Goal: Communication & Community: Answer question/provide support

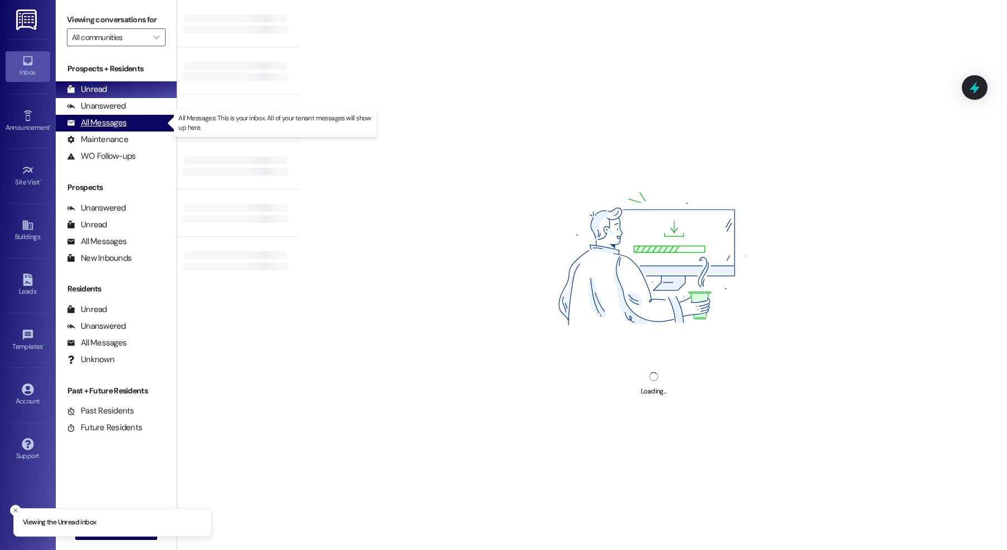
click at [106, 124] on div "All Messages" at bounding box center [97, 123] width 60 height 12
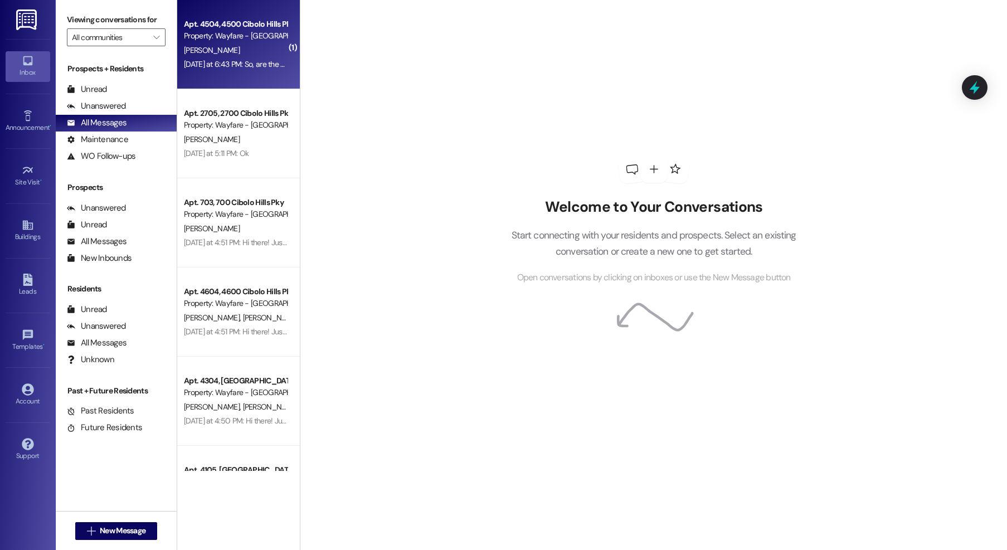
click at [250, 52] on div "[PERSON_NAME]" at bounding box center [235, 50] width 105 height 14
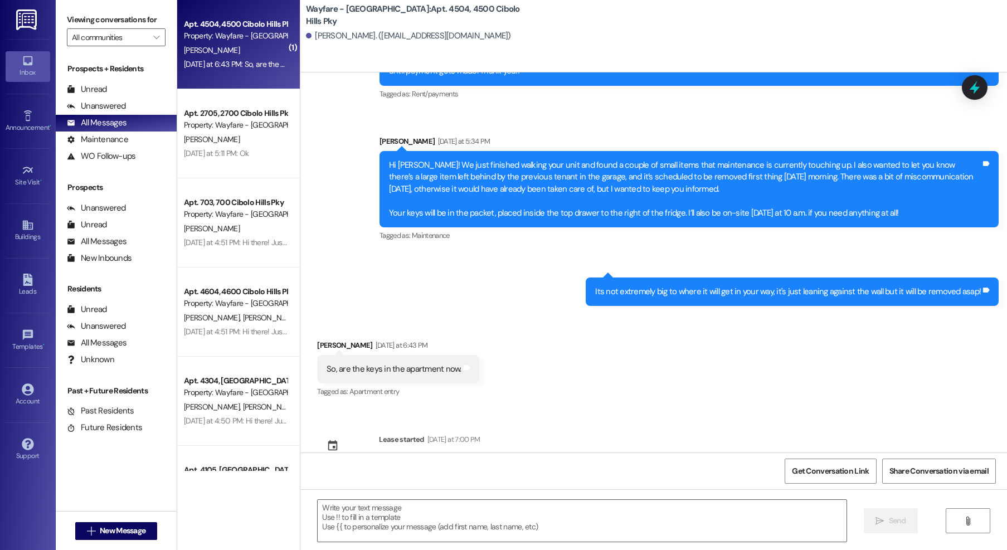
scroll to position [481, 0]
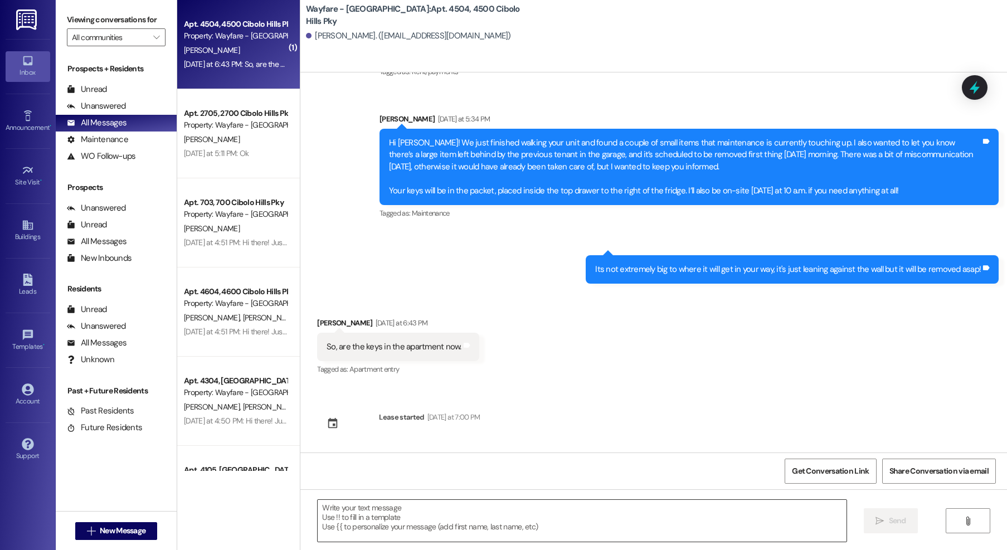
drag, startPoint x: 497, startPoint y: 497, endPoint x: 496, endPoint y: 508, distance: 11.2
click at [497, 499] on div " Send " at bounding box center [653, 531] width 706 height 84
click at [496, 508] on textarea at bounding box center [582, 521] width 529 height 42
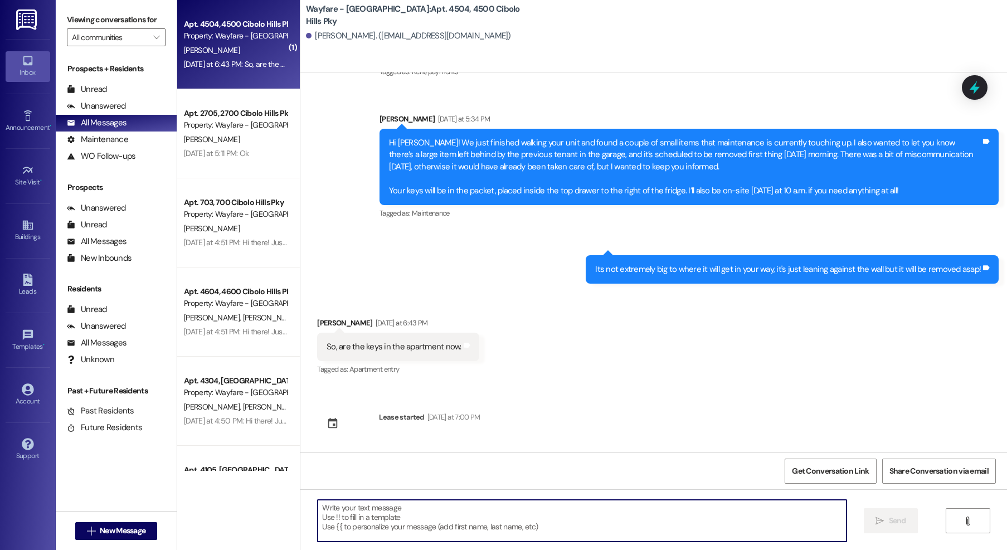
click at [467, 520] on textarea at bounding box center [582, 521] width 529 height 42
click at [439, 526] on textarea at bounding box center [582, 521] width 529 height 42
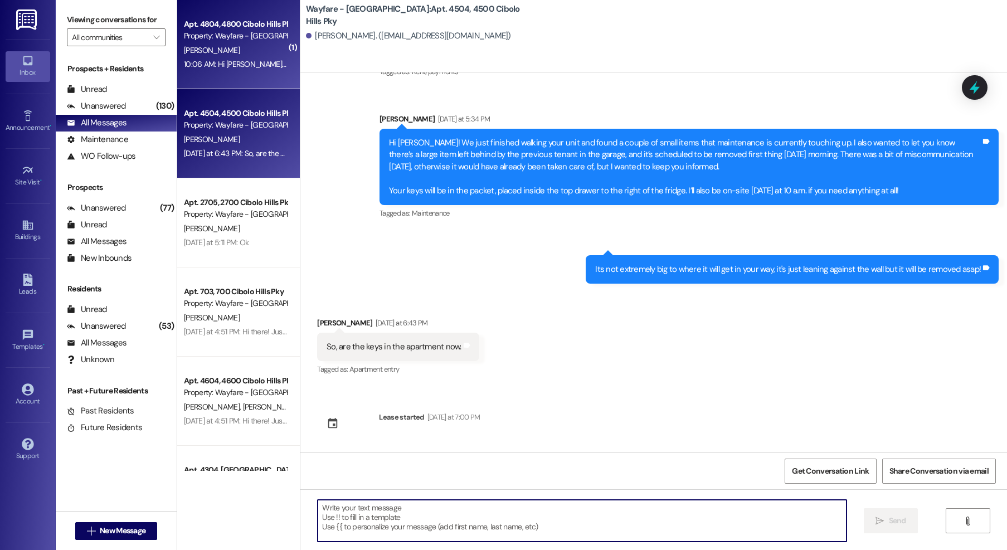
click at [208, 68] on div "10:06 AM: Hi [PERSON_NAME] it’s [PERSON_NAME], do you mind if we submit the pay…" at bounding box center [343, 64] width 319 height 10
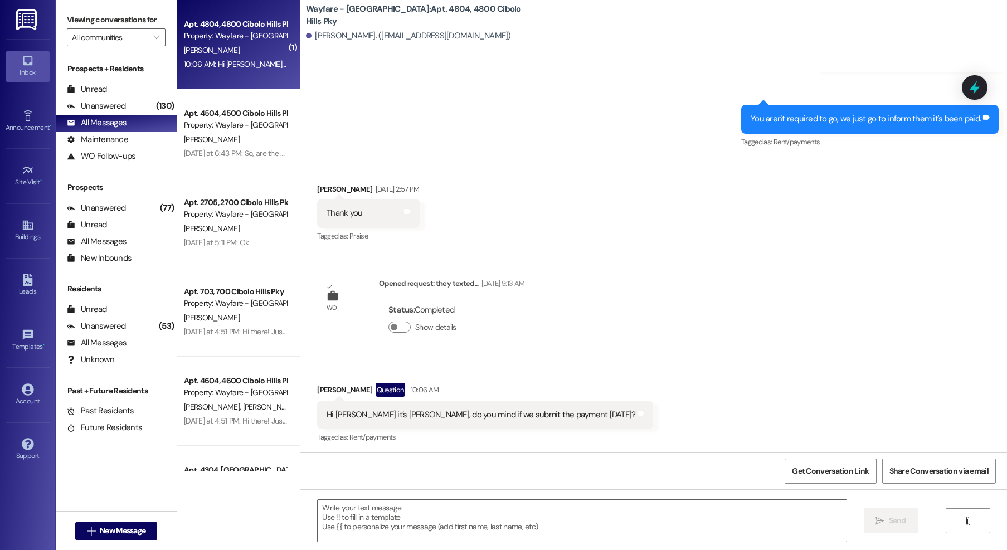
scroll to position [2731, 0]
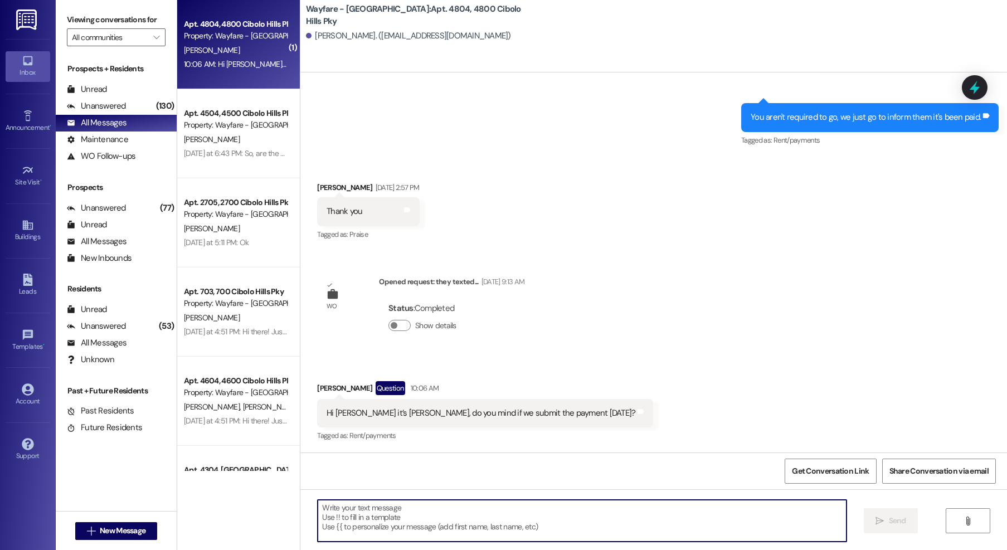
click at [560, 528] on textarea at bounding box center [582, 521] width 529 height 42
click at [524, 512] on textarea at bounding box center [582, 521] width 529 height 42
type textarea "W"
type textarea "Y"
type textarea "H"
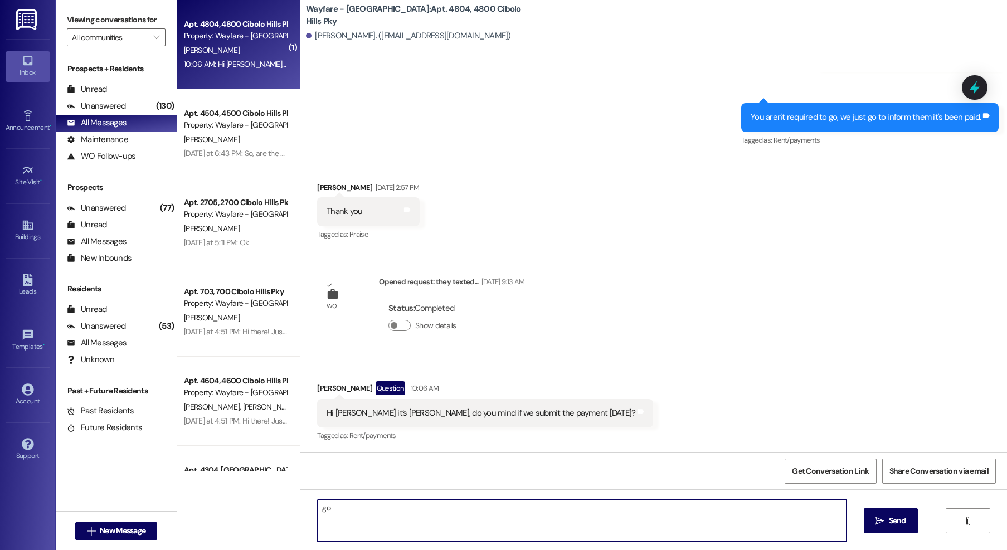
type textarea "g"
type textarea "Goodmorning! You can but there will be an added on legal fee because we have to…"
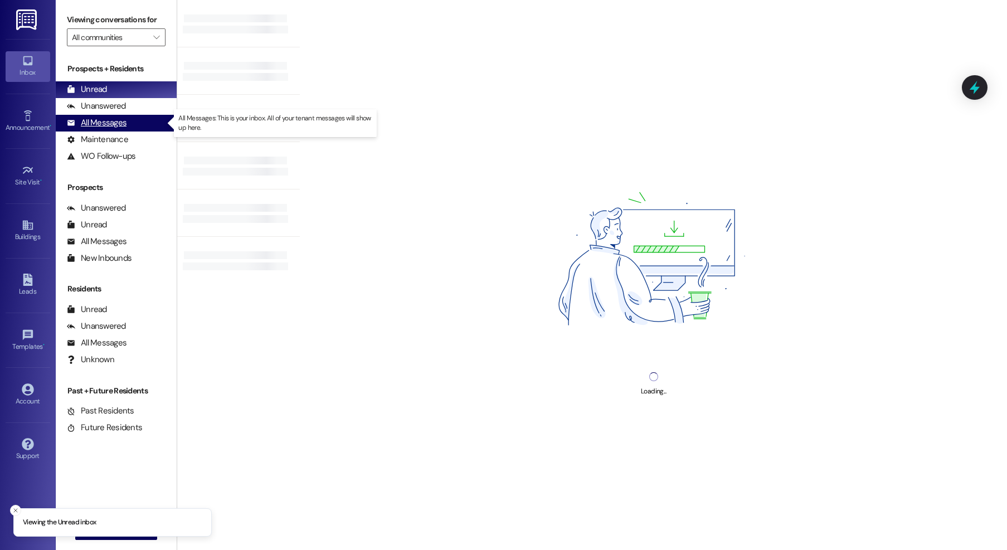
click at [127, 123] on div "All Messages (undefined)" at bounding box center [116, 123] width 121 height 17
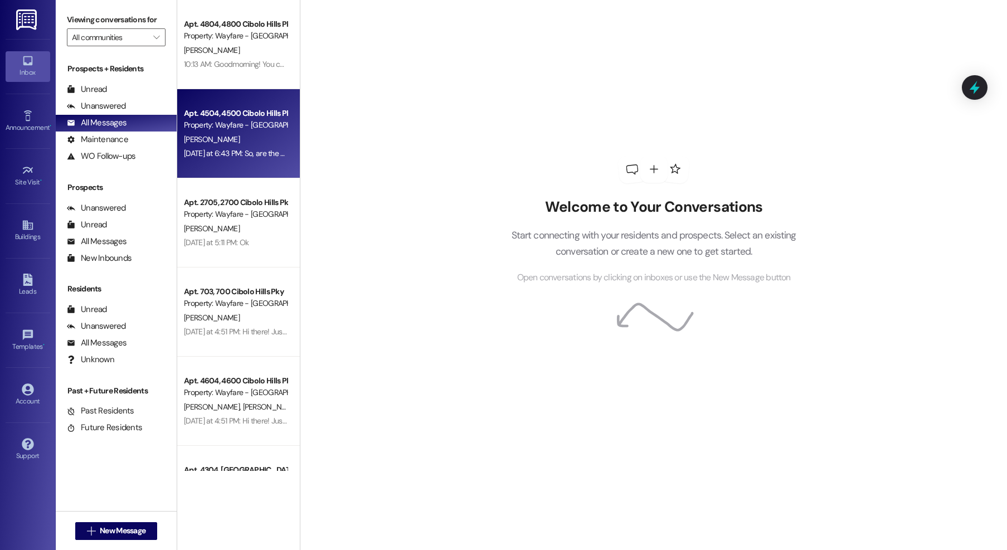
click at [232, 108] on div "Apt. 4504, 4500 Cibolo Hills Pky" at bounding box center [235, 114] width 103 height 12
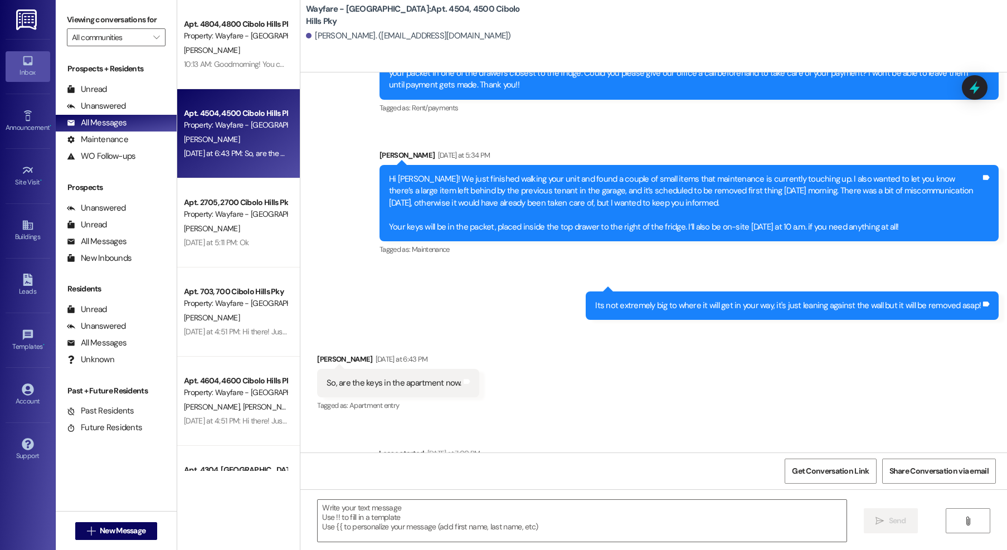
scroll to position [481, 0]
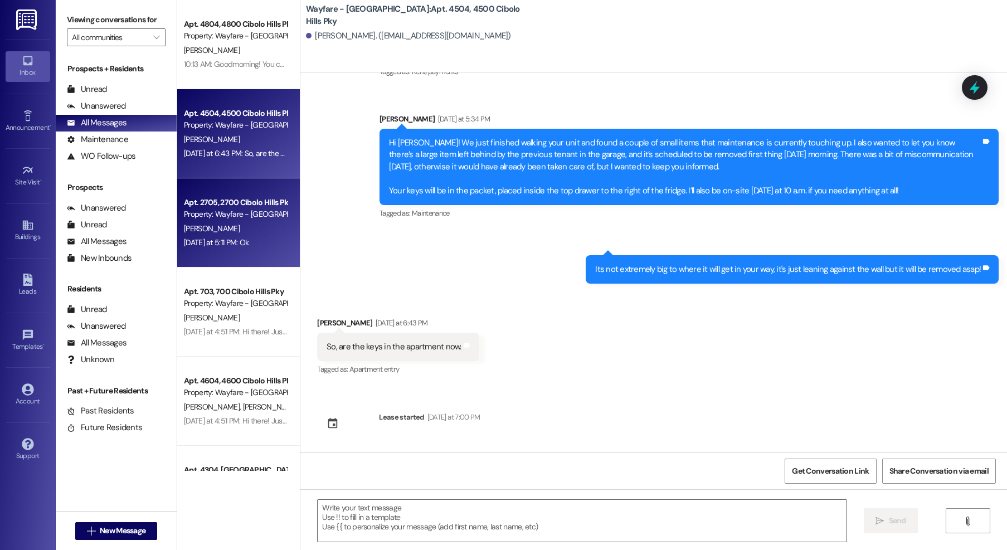
click at [248, 240] on div "Yesterday at 5:11 PM: Ok Yesterday at 5:11 PM: Ok" at bounding box center [216, 242] width 65 height 10
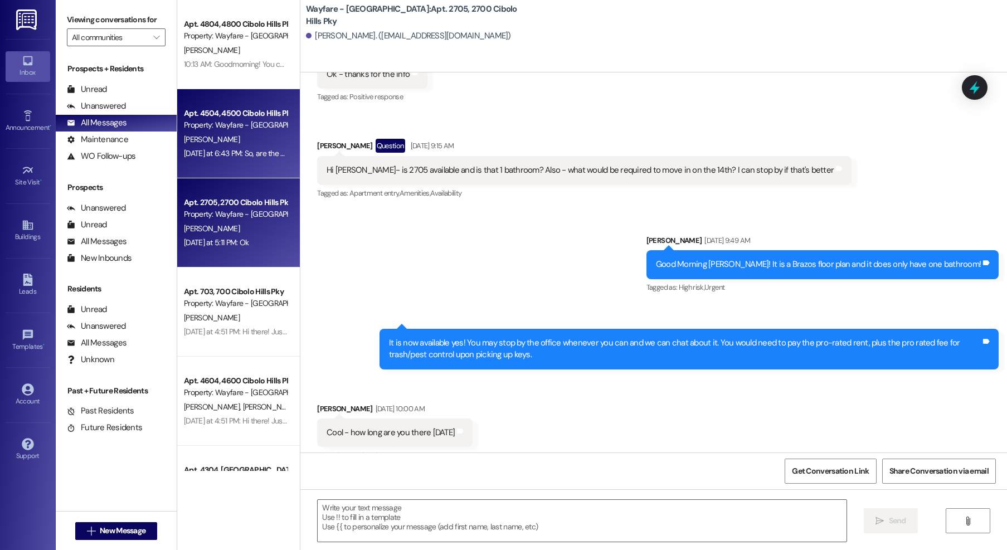
scroll to position [18982, 0]
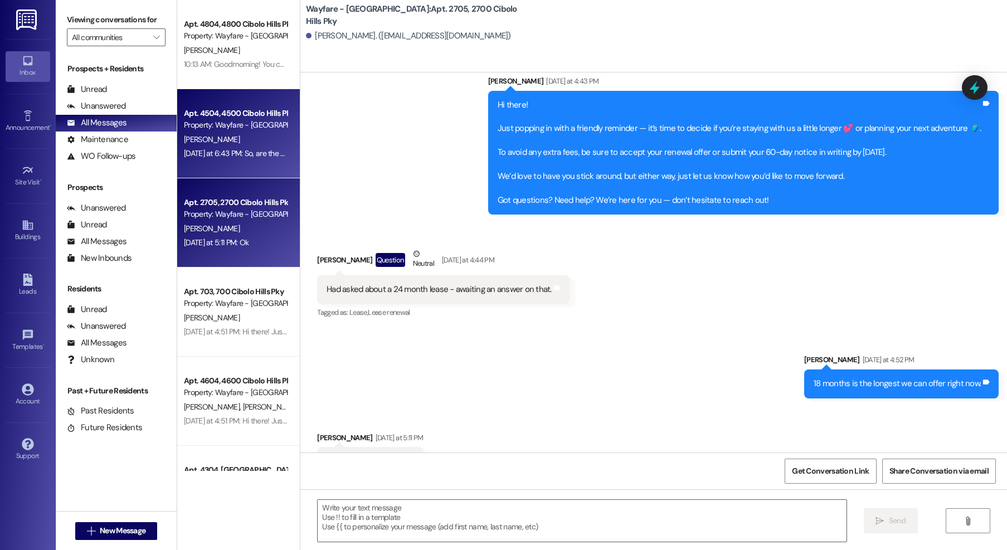
click at [239, 148] on div "Apt. 4804, 4800 Cibolo Hills Pky Property: Wayfare - Cibolo Hills T. Lockett 10…" at bounding box center [238, 235] width 123 height 471
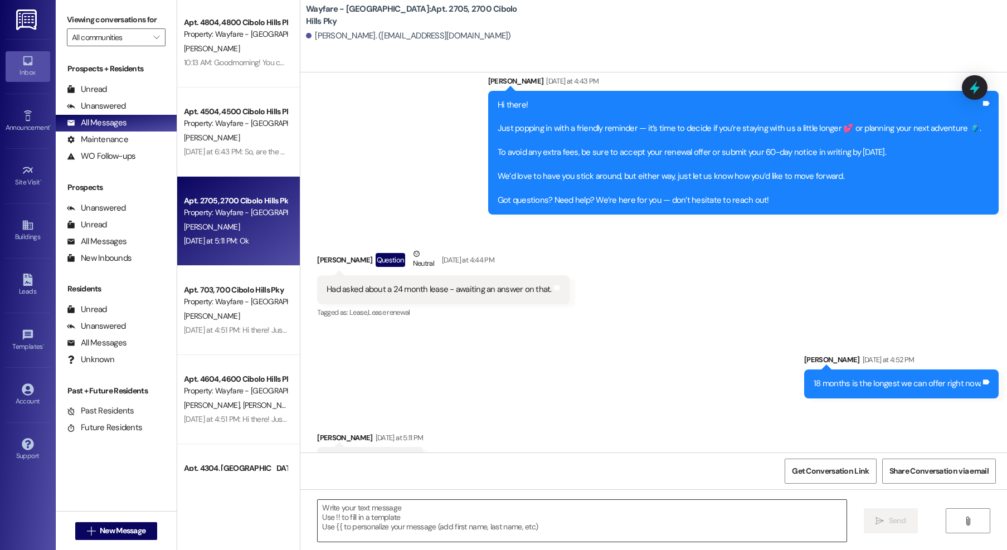
click at [394, 518] on textarea at bounding box center [582, 521] width 529 height 42
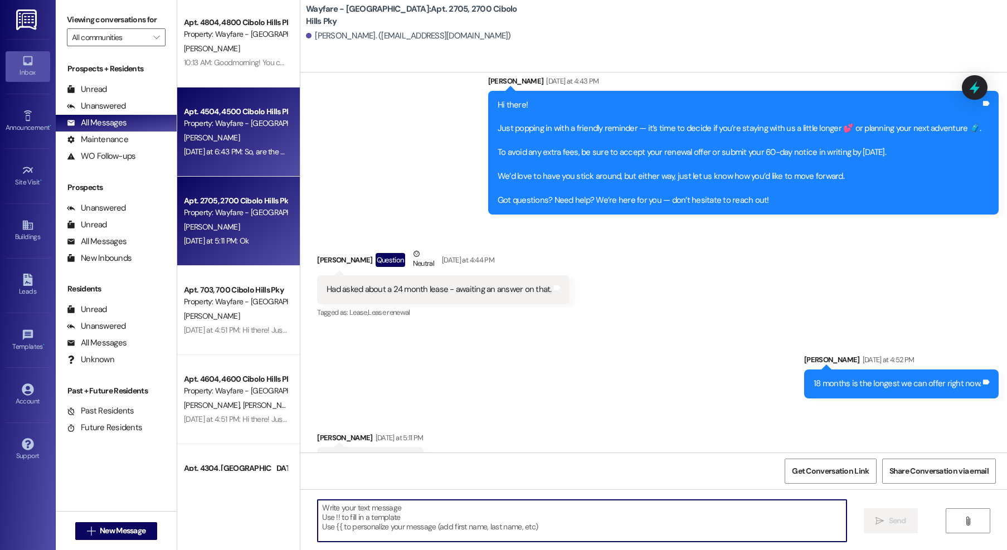
click at [232, 149] on div "Yesterday at 6:43 PM: So, are the keys in the apartment now. Yesterday at 6:43 …" at bounding box center [276, 152] width 184 height 10
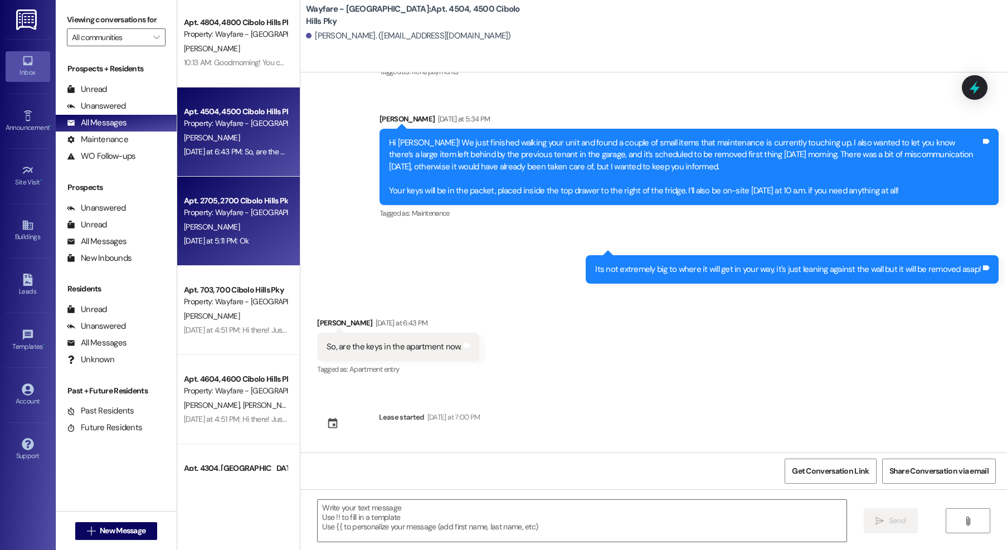
scroll to position [481, 0]
click at [239, 256] on div "Apt. 2705, 2700 Cibolo Hills Pky Property: Wayfare - Cibolo Hills H. Carter Yes…" at bounding box center [238, 221] width 123 height 89
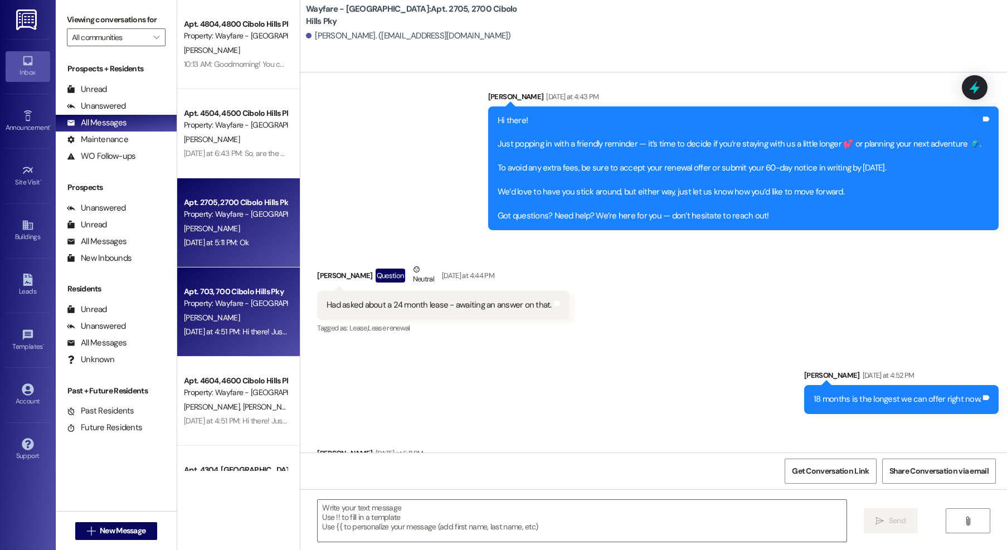
scroll to position [18981, 0]
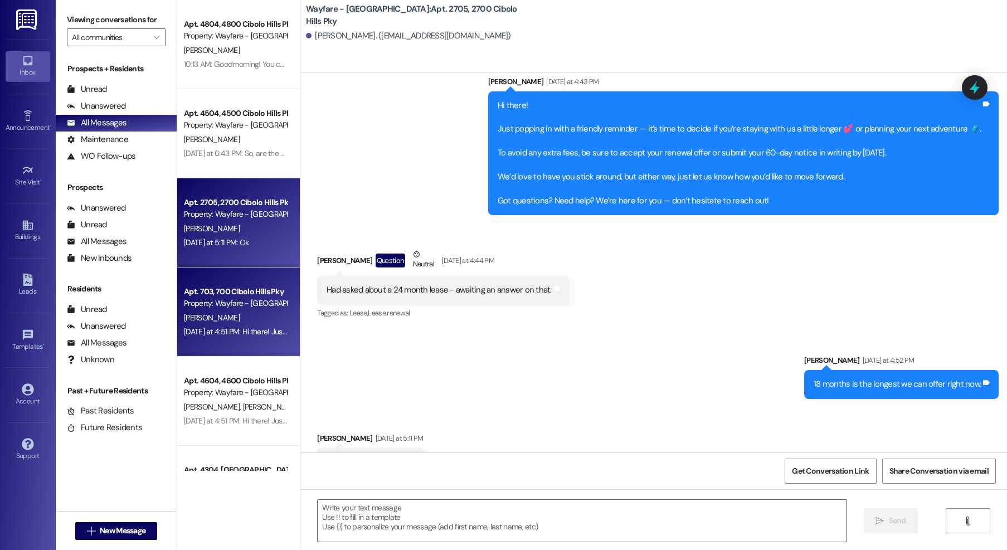
click at [251, 330] on div "Yesterday at 4:51 PM: Hi there! Just popping in with a friendly reminder — it’s…" at bounding box center [913, 331] width 1458 height 10
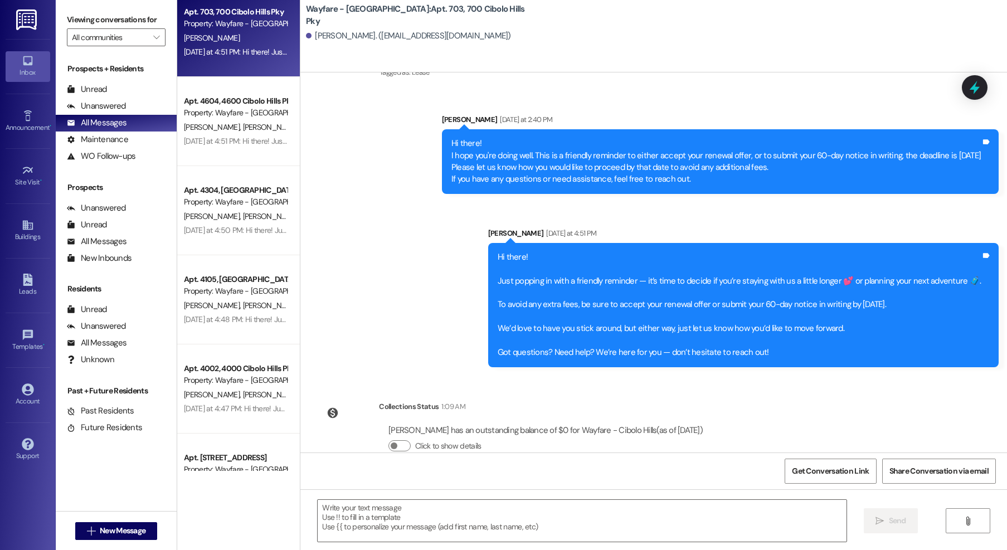
scroll to position [281, 0]
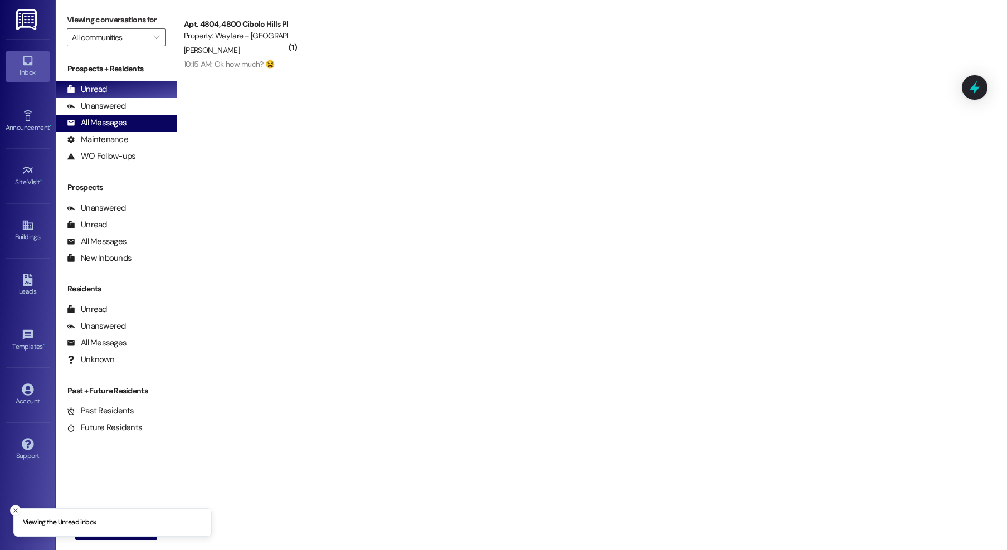
click at [78, 124] on div "All Messages" at bounding box center [97, 123] width 60 height 12
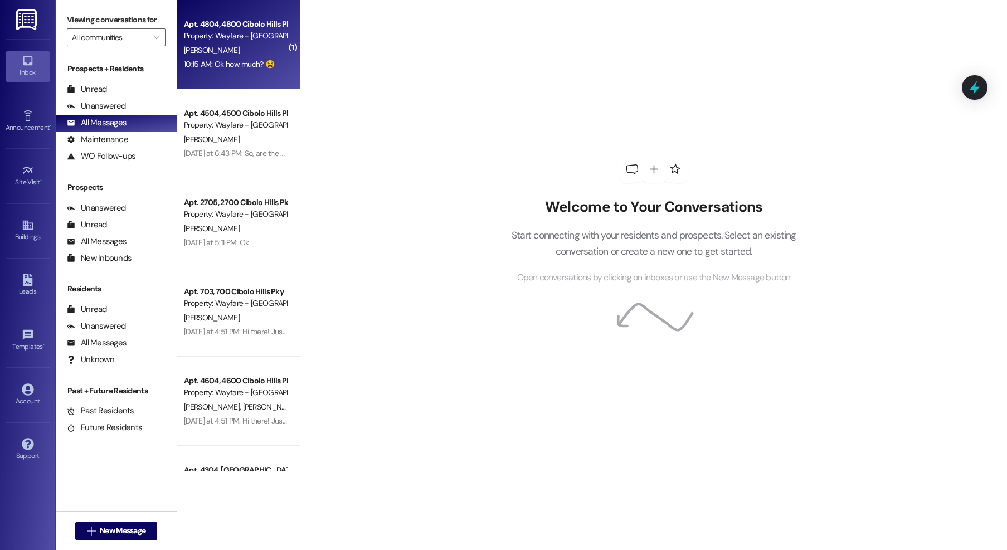
click at [240, 64] on div "10:15 AM: Ok how much? 😫 10:15 AM: Ok how much? 😫" at bounding box center [229, 64] width 90 height 10
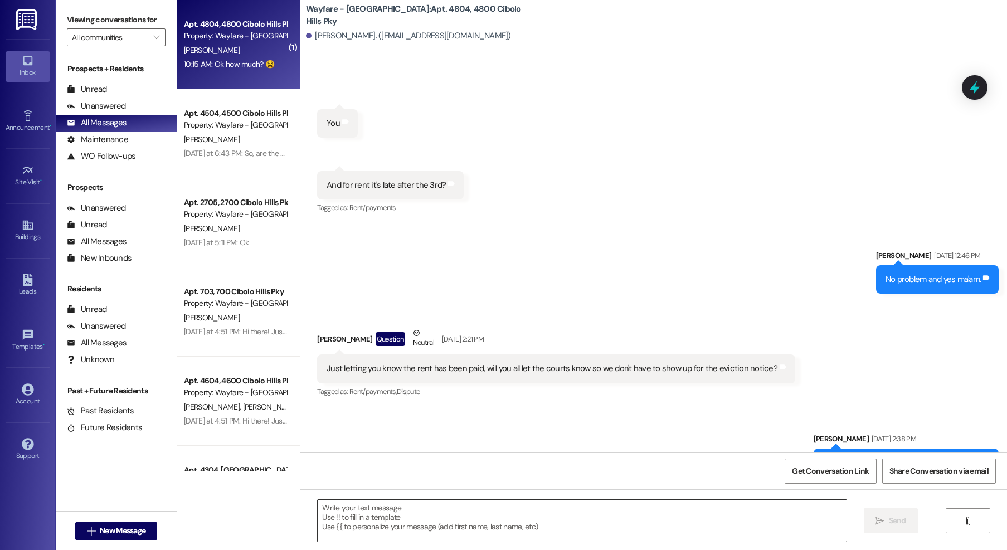
click at [469, 510] on textarea at bounding box center [582, 521] width 529 height 42
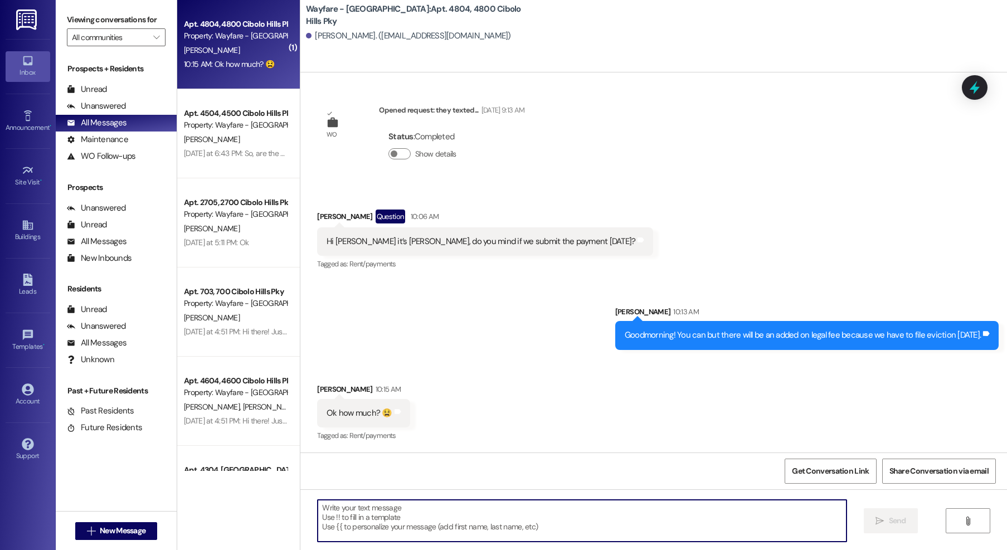
scroll to position [2903, 0]
click at [627, 529] on textarea at bounding box center [582, 521] width 529 height 42
type textarea "O"
drag, startPoint x: 384, startPoint y: 506, endPoint x: 300, endPoint y: 505, distance: 84.1
click at [300, 505] on div "I believe it is $209.90  Send " at bounding box center [653, 531] width 706 height 84
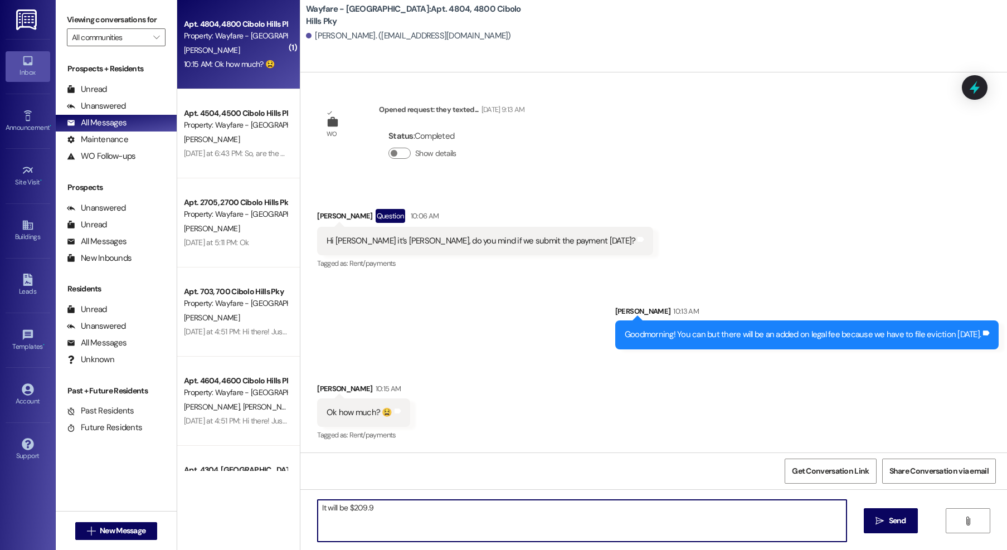
type textarea "It will be $209.90"
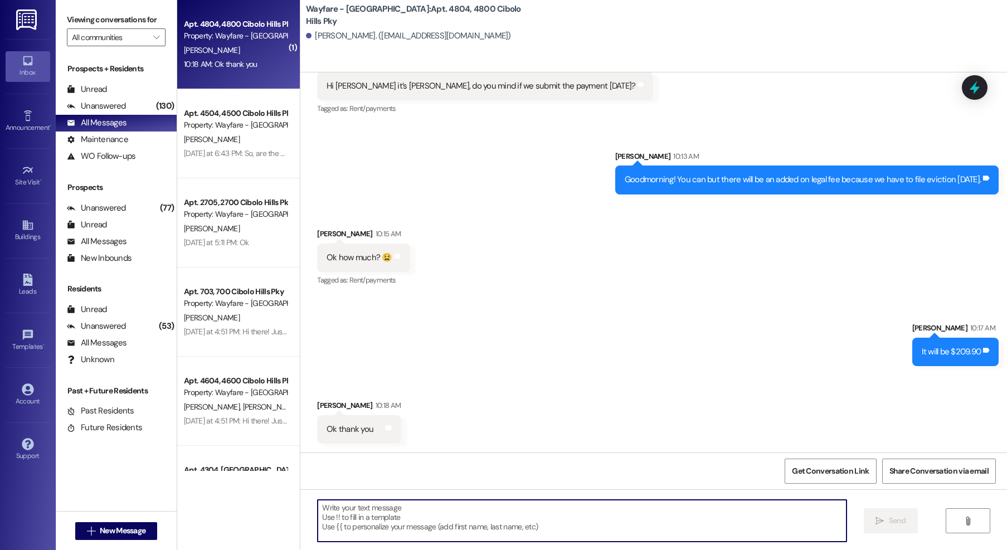
scroll to position [3059, 0]
drag, startPoint x: 327, startPoint y: 499, endPoint x: 320, endPoint y: 505, distance: 9.1
click at [327, 500] on textarea "Absolutley!" at bounding box center [582, 521] width 529 height 42
click at [320, 505] on textarea "Absolutley!" at bounding box center [582, 521] width 529 height 42
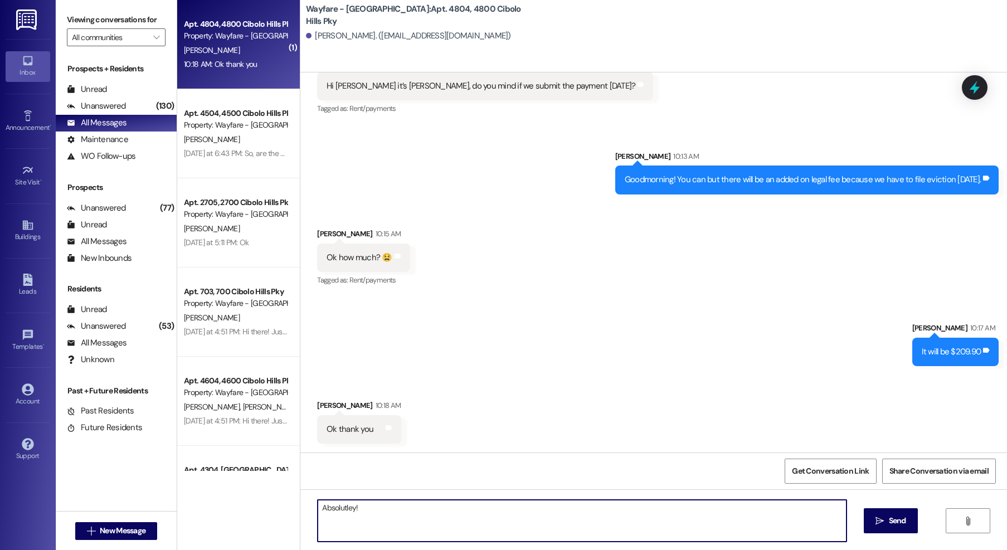
type textarea "Absolutely!"
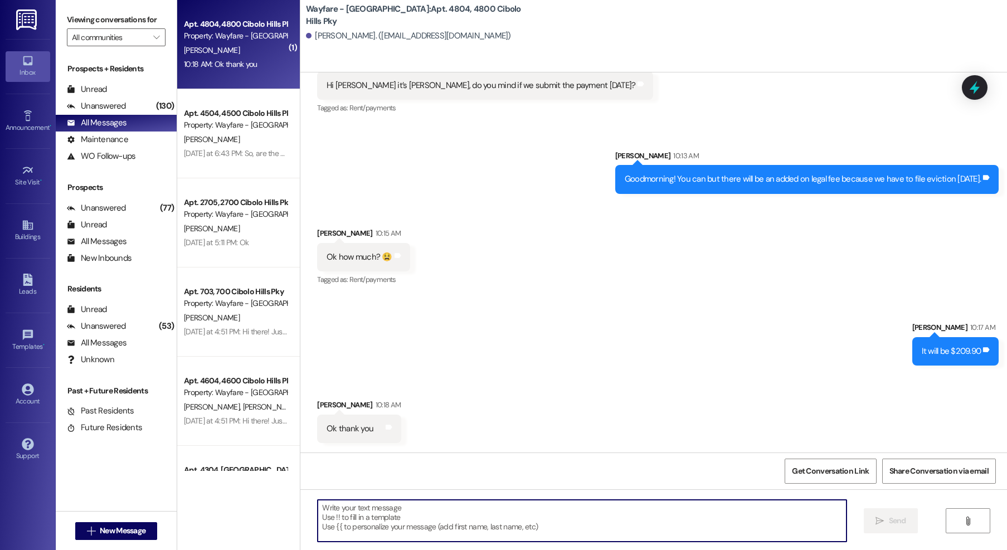
scroll to position [3058, 0]
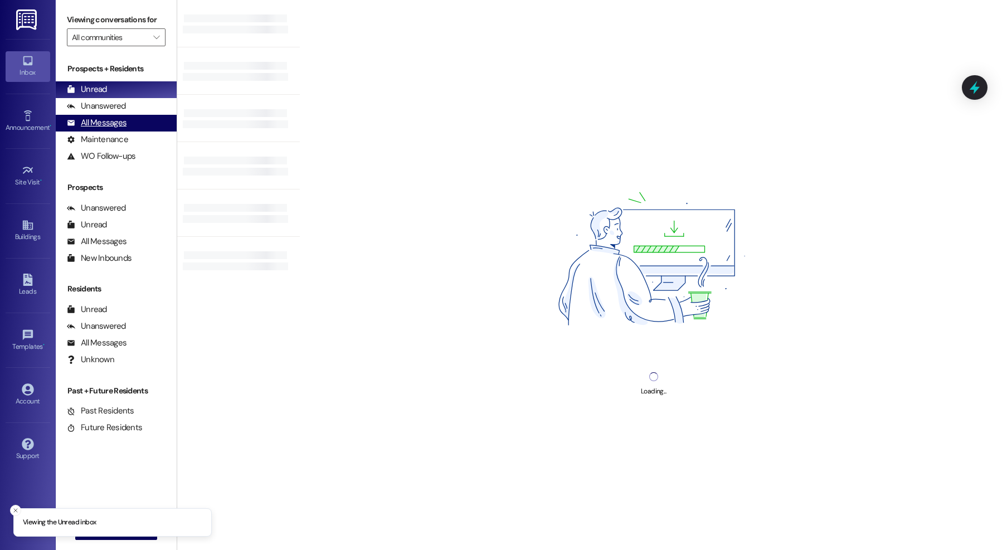
click at [124, 123] on div "All Messages" at bounding box center [97, 123] width 60 height 12
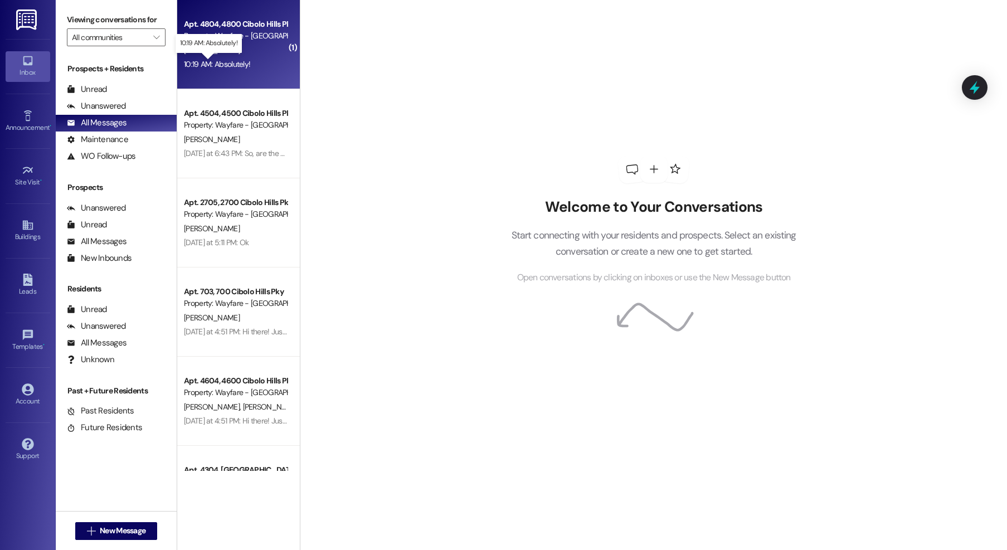
click at [214, 67] on div "10:19 AM: Absolutely! 10:19 AM: Absolutely!" at bounding box center [217, 64] width 66 height 10
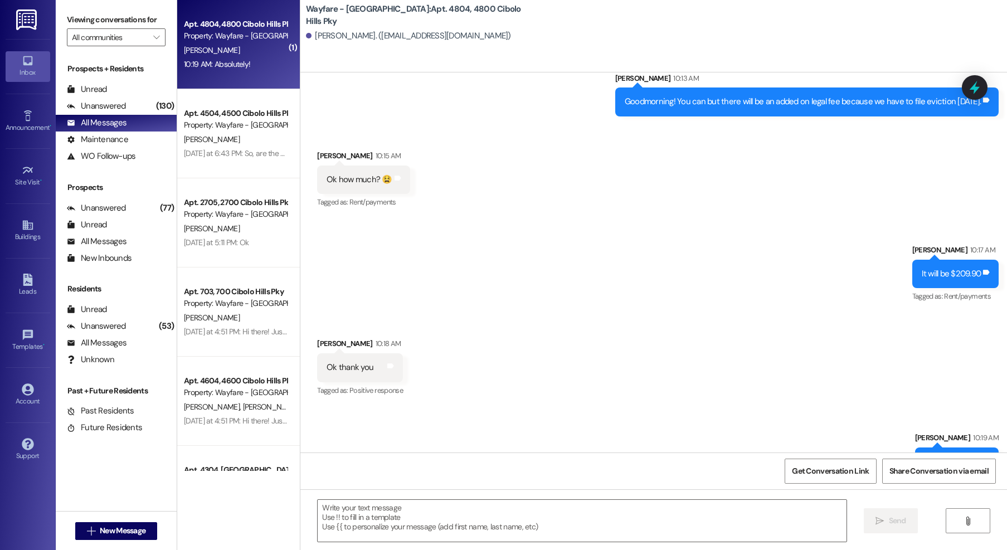
scroll to position [3169, 0]
